Goal: Task Accomplishment & Management: Complete application form

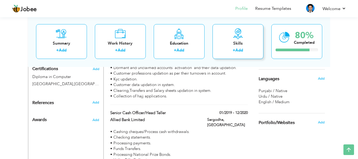
click at [239, 50] on link "Add" at bounding box center [239, 49] width 8 height 5
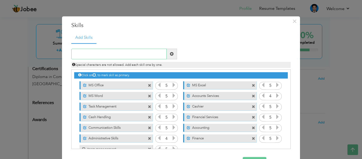
click at [121, 53] on input "text" at bounding box center [118, 54] width 95 height 11
paste input "Branch Operations Management"
type input "Branch Operations Management"
click at [167, 54] on span at bounding box center [172, 54] width 10 height 11
click at [123, 50] on input "text" at bounding box center [118, 54] width 95 height 11
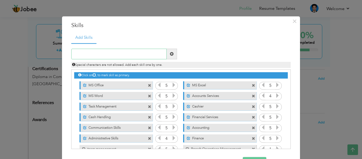
paste input "Risk Management & Compliance"
type input "Risk Management & Compliance"
click at [172, 54] on span at bounding box center [172, 54] width 10 height 11
click at [107, 54] on input "text" at bounding box center [118, 54] width 95 height 11
paste input "Cash Handling & Reconciliation"
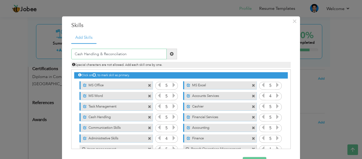
type input "Cash Handling & Reconciliation"
click at [170, 54] on span at bounding box center [172, 54] width 4 height 4
click at [115, 50] on input "text" at bounding box center [118, 54] width 95 height 11
paste input "Regulatory & Internal Audits"
type input "Regulatory & Internal Audits"
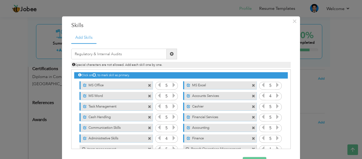
click at [171, 54] on span at bounding box center [172, 54] width 4 height 4
click at [109, 54] on input "text" at bounding box center [118, 54] width 95 height 11
paste input "Customer Service & Relationship Management"
type input "Customer Service & Relationship Management"
click at [170, 52] on span at bounding box center [172, 54] width 4 height 4
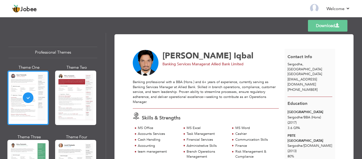
click at [301, 16] on header "Jobee Back to Profile Resume Templates Resume Templates Cover Letters About My …" at bounding box center [181, 8] width 362 height 17
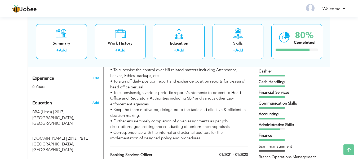
scroll to position [202, 0]
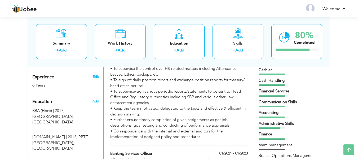
drag, startPoint x: 357, startPoint y: 69, endPoint x: 359, endPoint y: 47, distance: 22.3
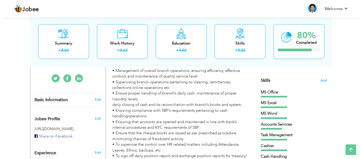
scroll to position [131, 0]
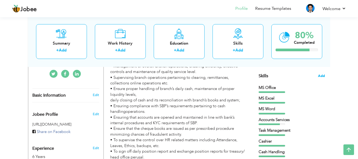
click at [322, 76] on span "Add" at bounding box center [321, 75] width 7 height 5
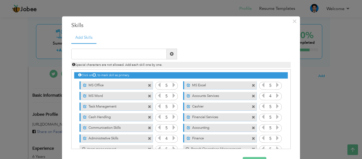
scroll to position [65, 0]
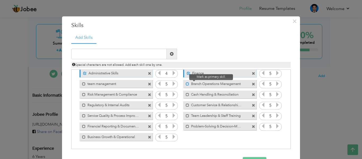
click at [186, 83] on span at bounding box center [187, 83] width 3 height 3
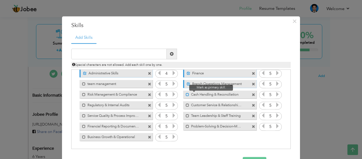
click at [186, 96] on span at bounding box center [187, 94] width 3 height 3
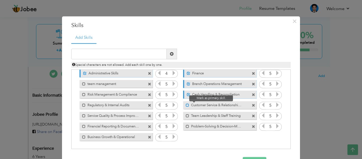
click at [186, 104] on span at bounding box center [187, 104] width 3 height 3
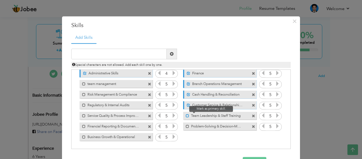
click at [186, 116] on span at bounding box center [187, 115] width 3 height 3
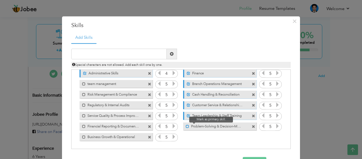
click at [186, 127] on span at bounding box center [187, 126] width 3 height 3
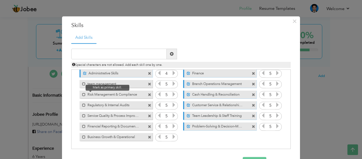
click at [80, 96] on div "Mark as primary skill." at bounding box center [82, 93] width 6 height 6
click at [81, 92] on span at bounding box center [82, 92] width 6 height 5
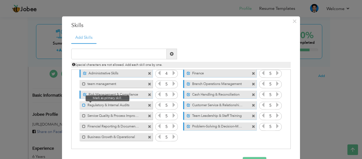
click at [82, 106] on span at bounding box center [83, 104] width 3 height 3
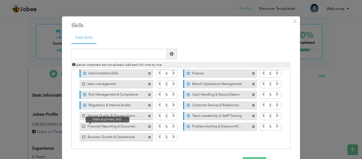
click at [83, 122] on span at bounding box center [82, 124] width 6 height 5
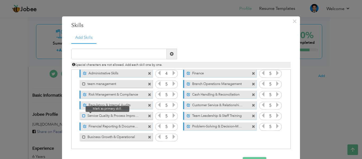
click at [82, 116] on span at bounding box center [83, 115] width 3 height 3
click at [81, 139] on div "Mark as primary skill." at bounding box center [115, 137] width 73 height 8
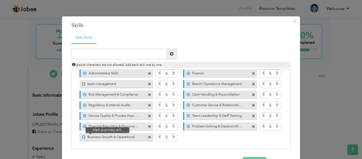
click at [82, 135] on span at bounding box center [83, 136] width 3 height 3
click at [260, 157] on button "Save" at bounding box center [255, 162] width 24 height 11
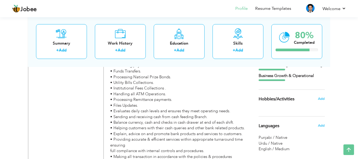
scroll to position [394, 0]
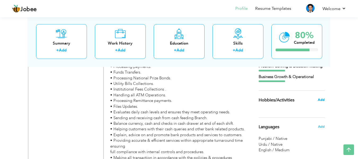
click at [320, 99] on span "Add" at bounding box center [321, 99] width 7 height 5
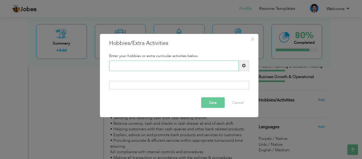
click at [160, 64] on input "text" at bounding box center [174, 65] width 130 height 11
type input "Reading"
click at [211, 103] on button "Save" at bounding box center [213, 102] width 24 height 11
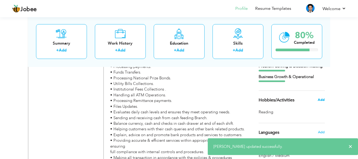
click at [323, 102] on span "Add" at bounding box center [321, 99] width 7 height 5
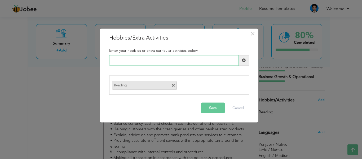
click at [154, 61] on input "text" at bounding box center [174, 60] width 130 height 11
type input "Gym"
click at [207, 112] on button "Save" at bounding box center [213, 108] width 24 height 11
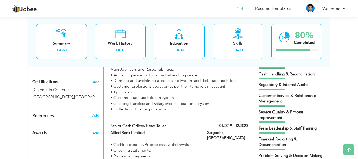
scroll to position [307, 0]
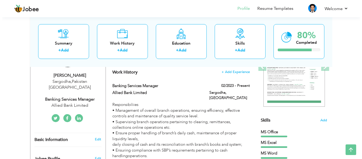
scroll to position [89, 0]
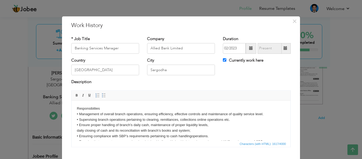
click at [105, 122] on body "Responsibiliies • Management of overall branch operations, ensuring efficiency,…" at bounding box center [181, 147] width 208 height 83
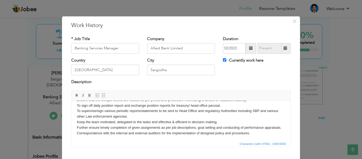
scroll to position [31, 0]
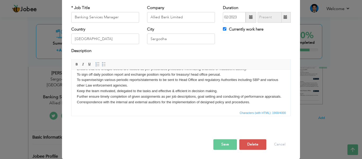
click at [227, 141] on button "Save" at bounding box center [225, 144] width 24 height 11
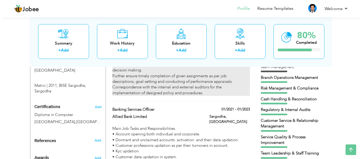
scroll to position [286, 0]
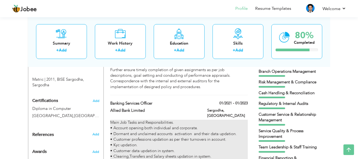
click at [192, 127] on div "Main Job Tasks and Responsibilities. • Account opening both individual and corp…" at bounding box center [178, 142] width 137 height 45
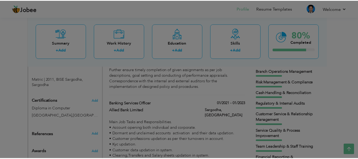
scroll to position [0, 0]
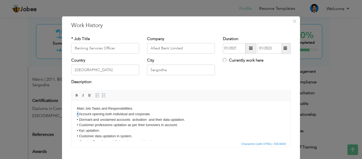
drag, startPoint x: 79, startPoint y: 113, endPoint x: 72, endPoint y: 114, distance: 7.2
click at [72, 114] on html "Main Job Tasks and Responsibilities. • Account opening both individual and corp…" at bounding box center [181, 127] width 219 height 55
copy body "•"
click at [293, 21] on span "×" at bounding box center [294, 21] width 5 height 10
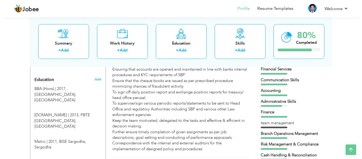
scroll to position [212, 0]
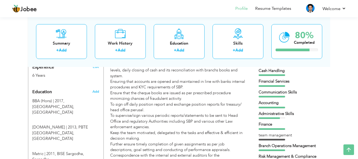
click at [196, 105] on div "Responsibiliies Managed daily branch operations, ensuring efficient service del…" at bounding box center [178, 69] width 137 height 187
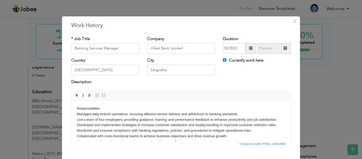
click at [77, 112] on body "Responsibiliies Managed daily branch operations, ensuring efficient service del…" at bounding box center [181, 155] width 208 height 99
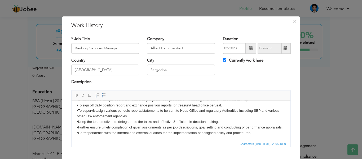
scroll to position [31, 0]
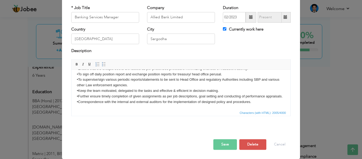
click at [218, 148] on button "Save" at bounding box center [225, 144] width 24 height 11
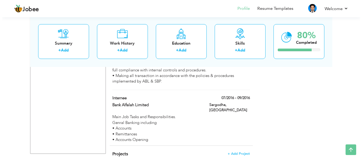
scroll to position [526, 0]
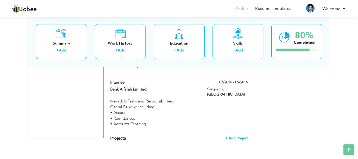
click at [231, 136] on span "+ Add Project" at bounding box center [236, 138] width 23 height 4
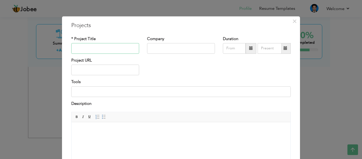
scroll to position [526, 0]
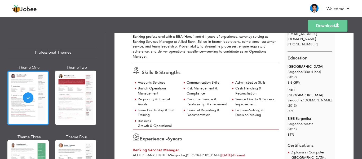
scroll to position [32, 0]
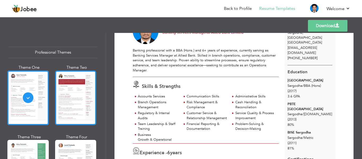
click at [79, 96] on div at bounding box center [75, 97] width 41 height 54
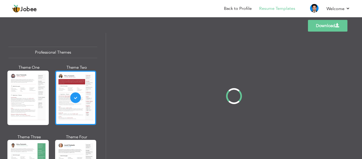
scroll to position [0, 0]
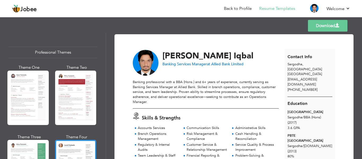
click at [360, 51] on div "Download [PERSON_NAME] Banking Services Manager at Allied Bank Limited Skills &…" at bounding box center [234, 96] width 256 height 126
drag, startPoint x: 360, startPoint y: 51, endPoint x: 360, endPoint y: 57, distance: 5.9
click at [360, 57] on div "Download [PERSON_NAME] Banking Services Manager at Allied Bank Limited Skills &…" at bounding box center [234, 96] width 256 height 126
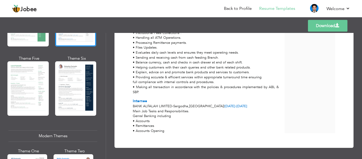
scroll to position [141, 0]
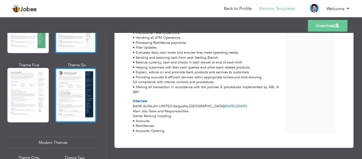
click at [68, 85] on div at bounding box center [75, 95] width 41 height 54
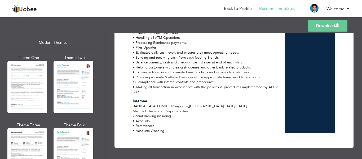
scroll to position [243, 0]
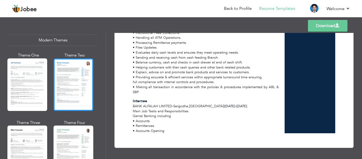
click at [81, 70] on div at bounding box center [74, 84] width 40 height 52
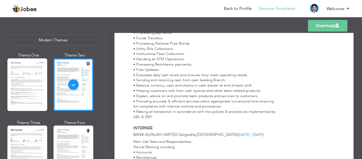
scroll to position [443, 0]
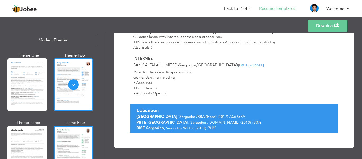
click at [86, 130] on div at bounding box center [74, 151] width 40 height 52
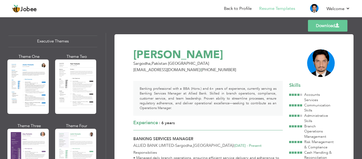
scroll to position [405, 0]
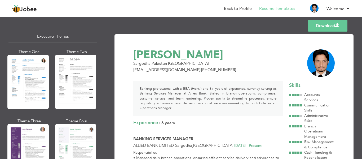
click at [7, 79] on div "Professional Themes Theme One Theme Two Theme Three Theme Six" at bounding box center [53, 96] width 106 height 126
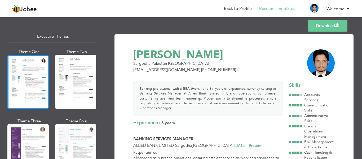
click at [18, 82] on div at bounding box center [27, 82] width 41 height 54
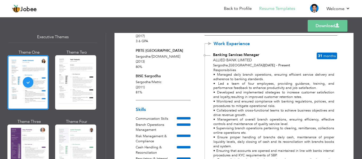
scroll to position [122, 0]
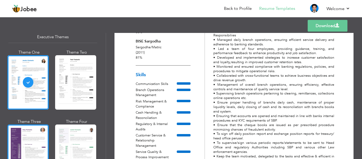
click at [28, 140] on div at bounding box center [27, 151] width 41 height 54
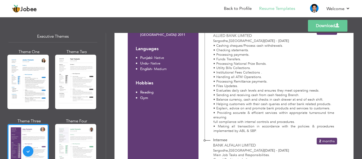
scroll to position [332, 0]
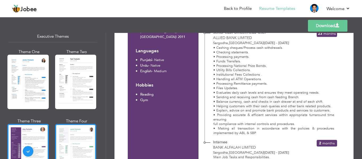
click at [69, 143] on div at bounding box center [75, 151] width 41 height 54
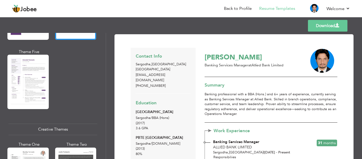
scroll to position [539, 0]
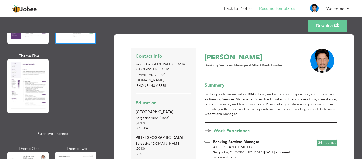
drag, startPoint x: 360, startPoint y: 50, endPoint x: 362, endPoint y: 55, distance: 5.6
click at [362, 55] on div "Download Contact Info Sargodha , Pakistan Pakistan iqbalharya36@gmail.com +9234…" at bounding box center [234, 96] width 256 height 126
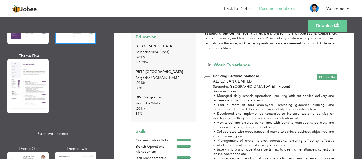
scroll to position [36, 0]
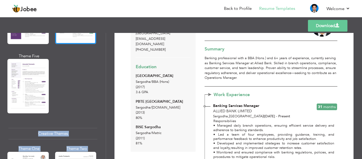
click at [104, 104] on div "Professional Themes Theme One Theme Two Theme Three Theme Four" at bounding box center [181, 96] width 362 height 126
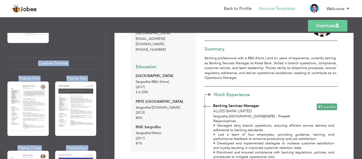
scroll to position [623, 0]
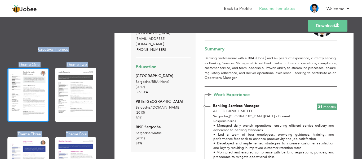
click at [29, 79] on div at bounding box center [27, 95] width 41 height 54
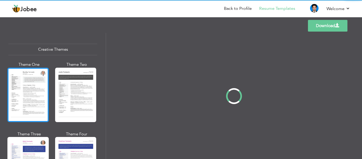
scroll to position [0, 0]
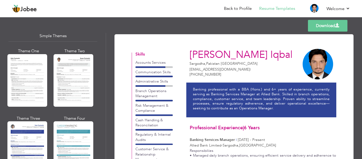
scroll to position [939, 0]
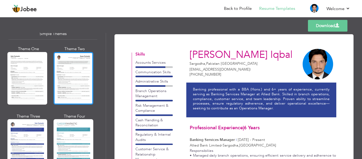
click at [72, 67] on div at bounding box center [74, 78] width 40 height 52
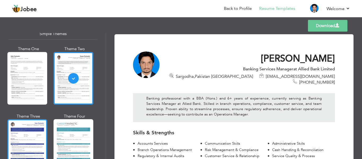
click at [32, 141] on div at bounding box center [27, 145] width 40 height 52
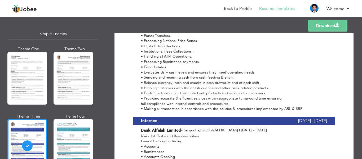
scroll to position [455, 0]
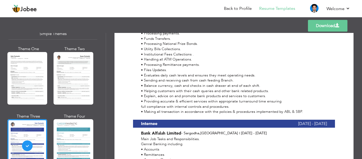
drag, startPoint x: 104, startPoint y: 147, endPoint x: 105, endPoint y: 151, distance: 3.9
click at [105, 151] on div "Professional Themes Theme One Theme Two Theme Three Theme Six" at bounding box center [53, 96] width 106 height 126
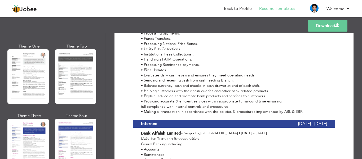
scroll to position [609, 0]
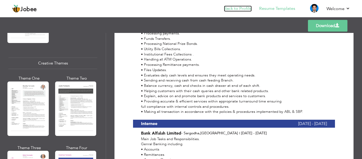
click at [232, 8] on link "Back to Profile" at bounding box center [238, 9] width 28 height 6
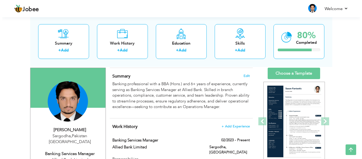
scroll to position [32, 0]
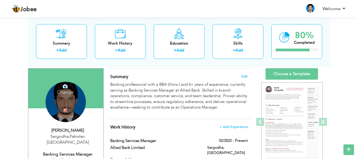
click at [73, 134] on div "Sargodha , [GEOGRAPHIC_DATA] [GEOGRAPHIC_DATA]" at bounding box center [67, 139] width 71 height 12
type input "[PERSON_NAME]"
type input "Iqbal"
type input "[PHONE_NUMBER]"
select select "number:166"
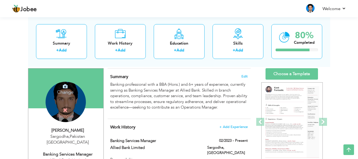
type input "[GEOGRAPHIC_DATA]"
type input "Sargodha"
select select "number:8"
type input "Allied Bank Limited"
type input "Banking Services Manager"
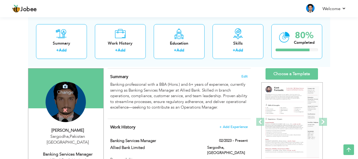
type input "[URL][DOMAIN_NAME]"
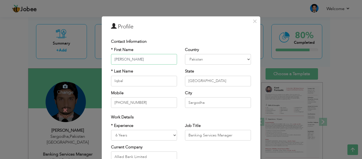
click at [119, 58] on input "[PERSON_NAME]" at bounding box center [144, 59] width 66 height 11
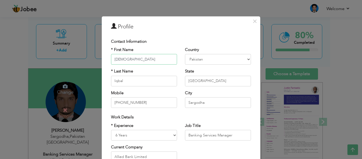
type input "[DEMOGRAPHIC_DATA]"
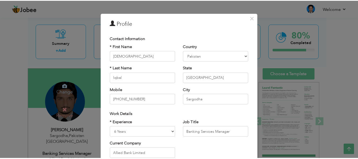
scroll to position [79, 0]
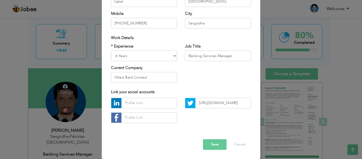
click at [209, 149] on button "Save" at bounding box center [215, 144] width 24 height 11
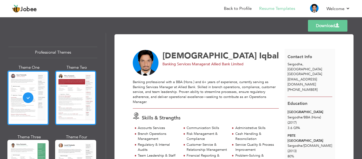
click at [80, 96] on div at bounding box center [75, 97] width 41 height 54
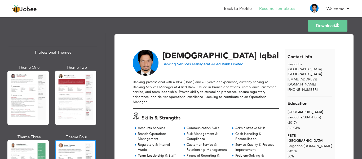
drag, startPoint x: 359, startPoint y: 47, endPoint x: 360, endPoint y: 54, distance: 6.9
click at [360, 54] on div "Download [PERSON_NAME] Banking Services Manager at Allied Bank Limited 6" at bounding box center [234, 96] width 256 height 126
click at [361, 53] on div "Download [PERSON_NAME] Banking Services Manager at Allied Bank Limited 6" at bounding box center [234, 96] width 256 height 126
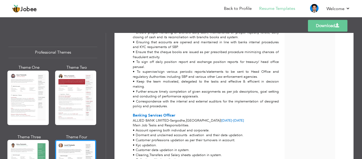
scroll to position [248, 0]
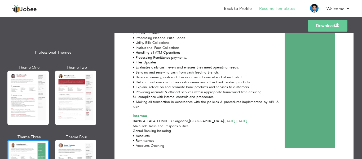
scroll to position [427, 0]
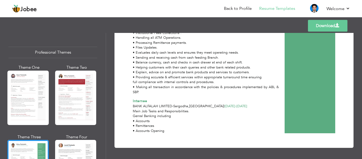
click at [105, 41] on div "Professional Themes Theme One Theme Two Theme Three Theme Six" at bounding box center [53, 96] width 106 height 126
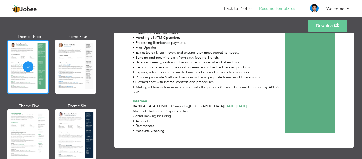
scroll to position [98, 0]
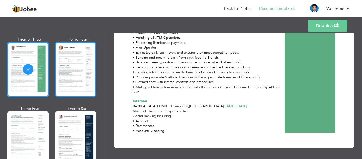
click at [80, 58] on div at bounding box center [75, 69] width 41 height 54
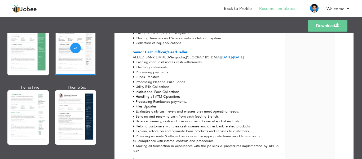
scroll to position [427, 0]
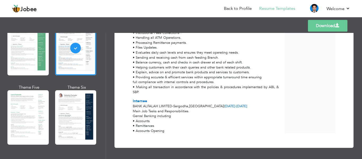
click at [323, 24] on link "Download" at bounding box center [327, 26] width 39 height 12
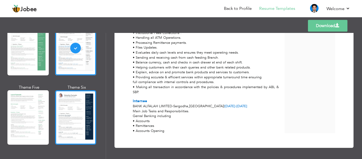
click at [80, 105] on div at bounding box center [75, 117] width 41 height 54
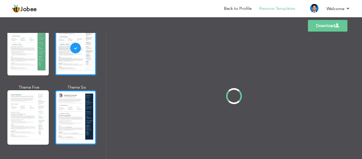
scroll to position [0, 0]
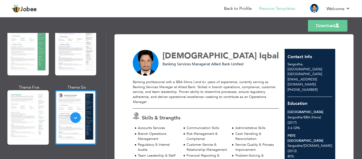
click at [329, 22] on link "Download" at bounding box center [327, 26] width 39 height 12
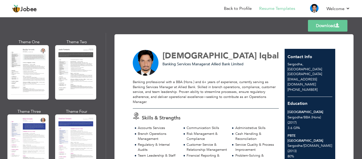
scroll to position [648, 0]
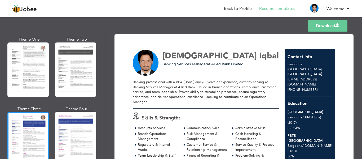
click at [28, 126] on div at bounding box center [27, 139] width 41 height 54
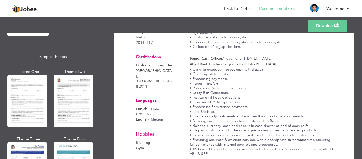
scroll to position [891, 0]
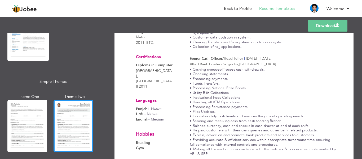
click at [78, 107] on div at bounding box center [74, 126] width 40 height 52
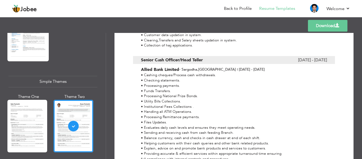
scroll to position [402, 0]
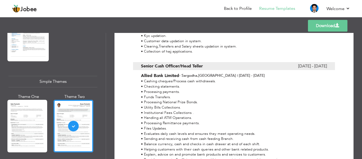
click at [330, 29] on link "Download" at bounding box center [327, 26] width 39 height 12
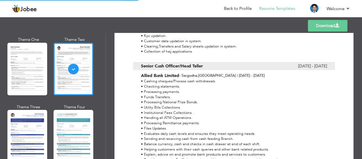
scroll to position [954, 0]
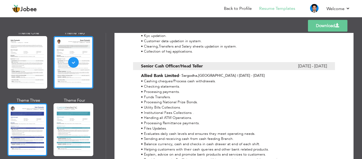
click at [16, 118] on div at bounding box center [27, 129] width 40 height 52
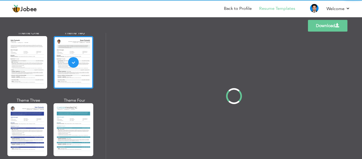
scroll to position [0, 0]
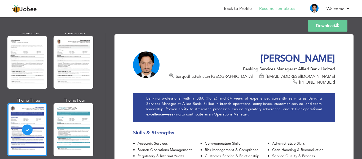
click at [321, 27] on link "Download" at bounding box center [327, 26] width 39 height 12
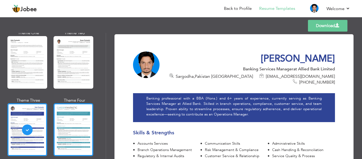
click at [64, 110] on div at bounding box center [74, 129] width 40 height 52
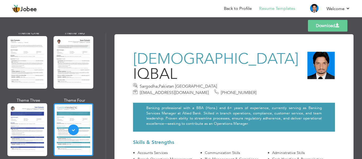
click at [361, 50] on div "Download [PERSON_NAME] [GEOGRAPHIC_DATA] , [GEOGRAPHIC_DATA] [GEOGRAPHIC_DATA] …" at bounding box center [234, 96] width 256 height 126
click at [331, 24] on link "Download" at bounding box center [327, 26] width 39 height 12
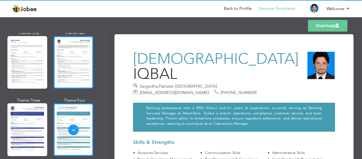
click at [72, 55] on div at bounding box center [74, 62] width 40 height 52
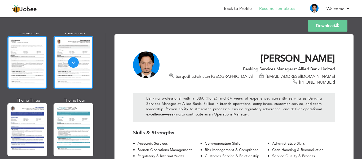
click at [20, 51] on div at bounding box center [27, 62] width 40 height 52
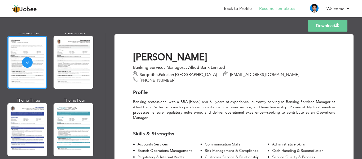
click at [345, 27] on link "Download" at bounding box center [327, 26] width 39 height 12
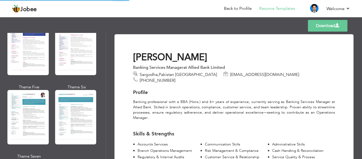
scroll to position [736, 0]
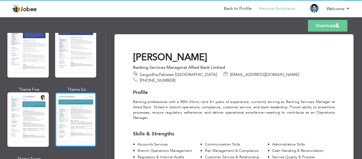
click at [72, 112] on div at bounding box center [75, 119] width 41 height 54
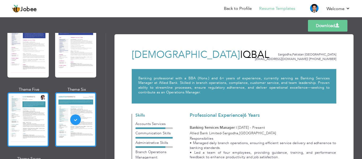
click at [26, 95] on div at bounding box center [27, 119] width 41 height 54
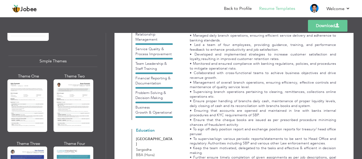
scroll to position [954, 0]
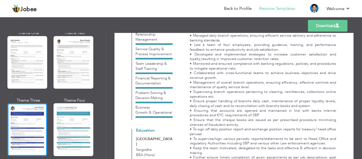
click at [14, 124] on div at bounding box center [27, 129] width 40 height 52
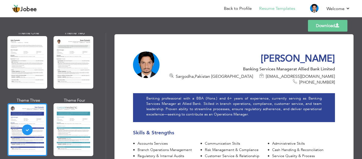
click at [321, 26] on link "Download" at bounding box center [327, 26] width 39 height 12
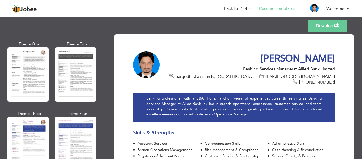
scroll to position [636, 0]
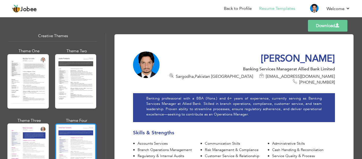
click at [79, 135] on div at bounding box center [75, 150] width 41 height 54
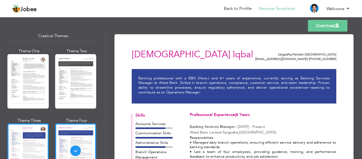
click at [45, 136] on div at bounding box center [27, 150] width 41 height 54
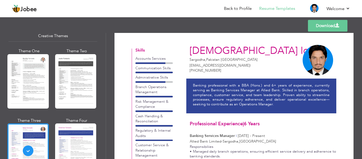
scroll to position [0, 0]
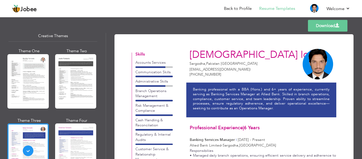
click at [331, 25] on link "Download" at bounding box center [327, 26] width 39 height 12
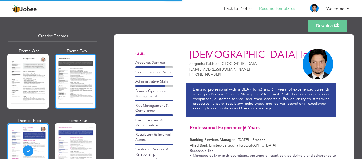
click at [66, 56] on div at bounding box center [75, 81] width 41 height 54
